Goal: Use online tool/utility: Utilize a website feature to perform a specific function

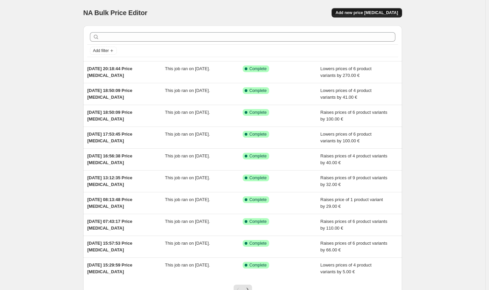
click at [375, 13] on span "Add new price [MEDICAL_DATA]" at bounding box center [367, 12] width 62 height 5
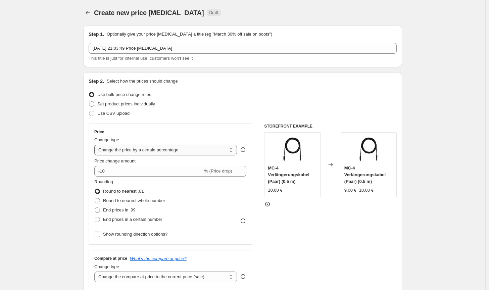
drag, startPoint x: 169, startPoint y: 148, endPoint x: 168, endPoint y: 152, distance: 4.4
click at [169, 148] on select "Change the price to a certain amount Change the price by a certain amount Chang…" at bounding box center [165, 150] width 143 height 11
select select "by"
click at [96, 145] on select "Change the price to a certain amount Change the price by a certain amount Chang…" at bounding box center [165, 150] width 143 height 11
type input "-10.00"
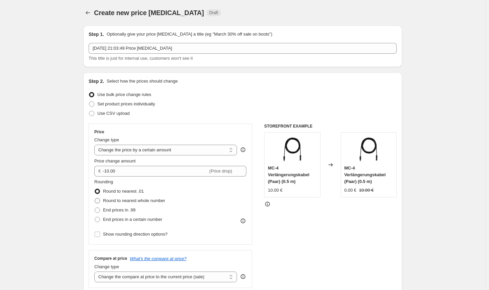
drag, startPoint x: 134, startPoint y: 202, endPoint x: 138, endPoint y: 203, distance: 4.4
click at [134, 201] on span "Round to nearest whole number" at bounding box center [134, 200] width 62 height 5
click at [95, 198] on input "Round to nearest whole number" at bounding box center [95, 198] width 0 height 0
radio input "true"
click at [188, 280] on select "Change the compare at price to the current price (sale) Change the compare at p…" at bounding box center [165, 277] width 143 height 11
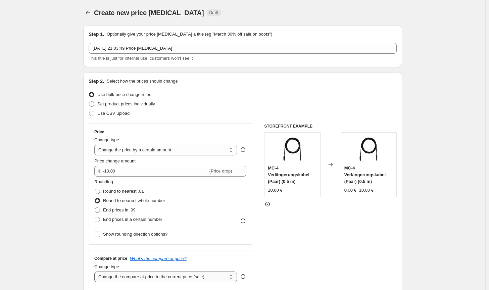
select select "no_change"
click at [96, 272] on select "Change the compare at price to the current price (sale) Change the compare at p…" at bounding box center [165, 277] width 143 height 11
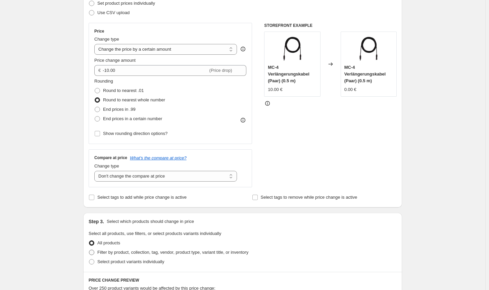
click at [196, 256] on label "Filter by product, collection, tag, vendor, product type, variant title, or inv…" at bounding box center [169, 252] width 160 height 9
click at [89, 250] on input "Filter by product, collection, tag, vendor, product type, variant title, or inv…" at bounding box center [89, 250] width 0 height 0
radio input "true"
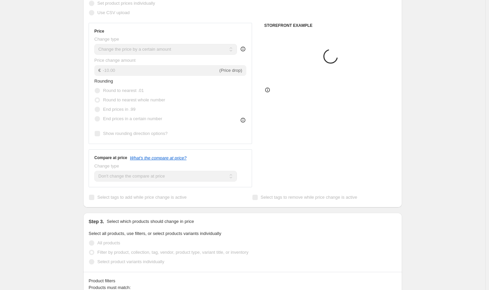
scroll to position [168, 0]
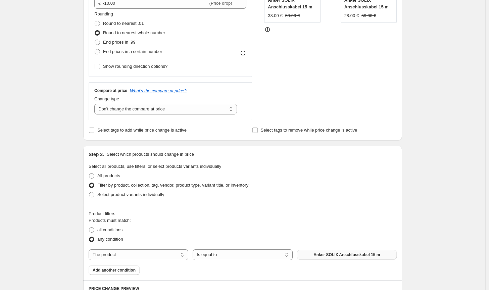
click at [340, 252] on button "Anker SOLIX Anschlusskabel 15 m" at bounding box center [347, 254] width 100 height 9
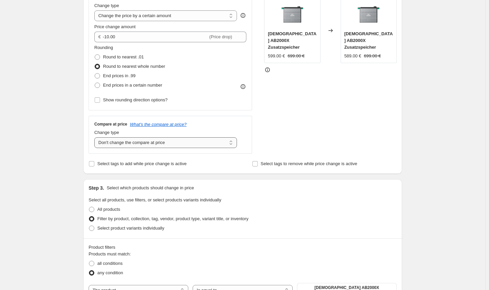
scroll to position [0, 0]
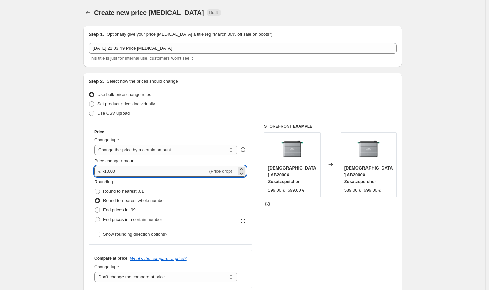
click at [107, 170] on input "-10.00" at bounding box center [155, 171] width 105 height 11
click at [110, 171] on input "-20.00" at bounding box center [155, 171] width 105 height 11
click at [293, 243] on div "STOREFRONT EXAMPLE Zendure AB2000X Zusatzspeicher 599.00 € 699.00 € Changed to …" at bounding box center [330, 206] width 133 height 164
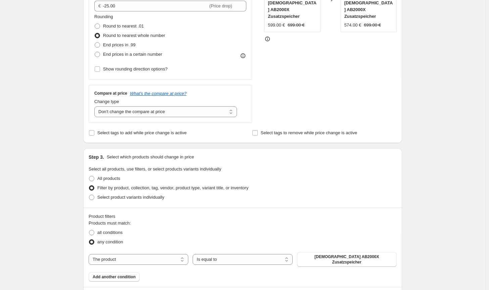
scroll to position [132, 0]
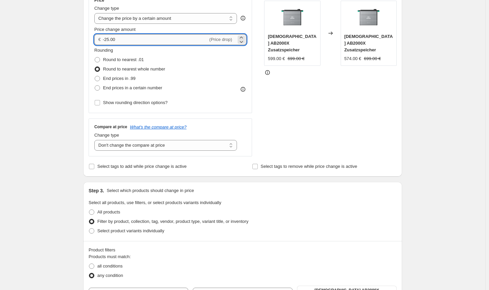
click at [107, 38] on input "-25.00" at bounding box center [155, 39] width 105 height 11
click at [108, 38] on input "-35.00" at bounding box center [155, 39] width 105 height 11
type input "-30.00"
click at [313, 138] on div "STOREFRONT EXAMPLE Zendure AB2000X Zusatzspeicher 599.00 € 699.00 € Changed to …" at bounding box center [330, 74] width 133 height 164
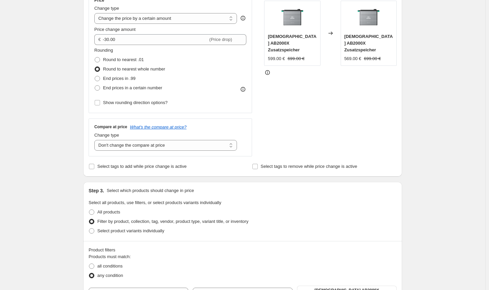
scroll to position [333, 0]
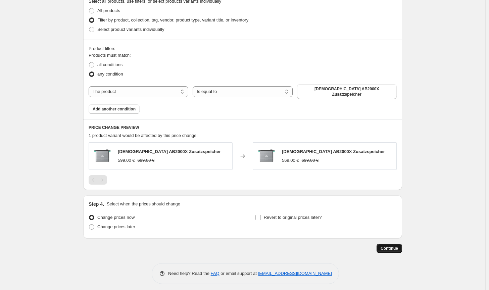
click at [385, 244] on button "Continue" at bounding box center [390, 248] width 26 height 9
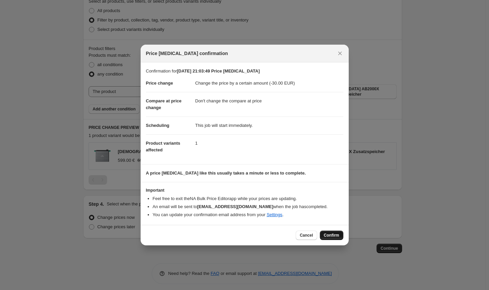
click at [326, 236] on span "Confirm" at bounding box center [331, 235] width 15 height 5
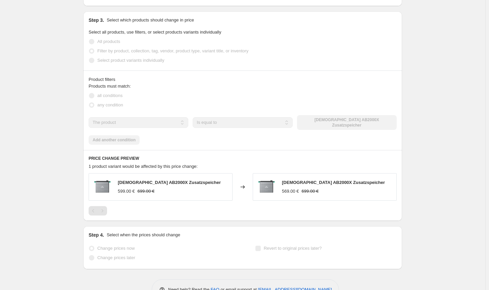
select select "by"
select select "no_change"
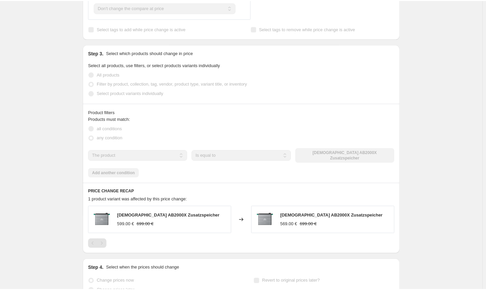
scroll to position [0, 0]
